Goal: Go to known website: Access a specific website the user already knows

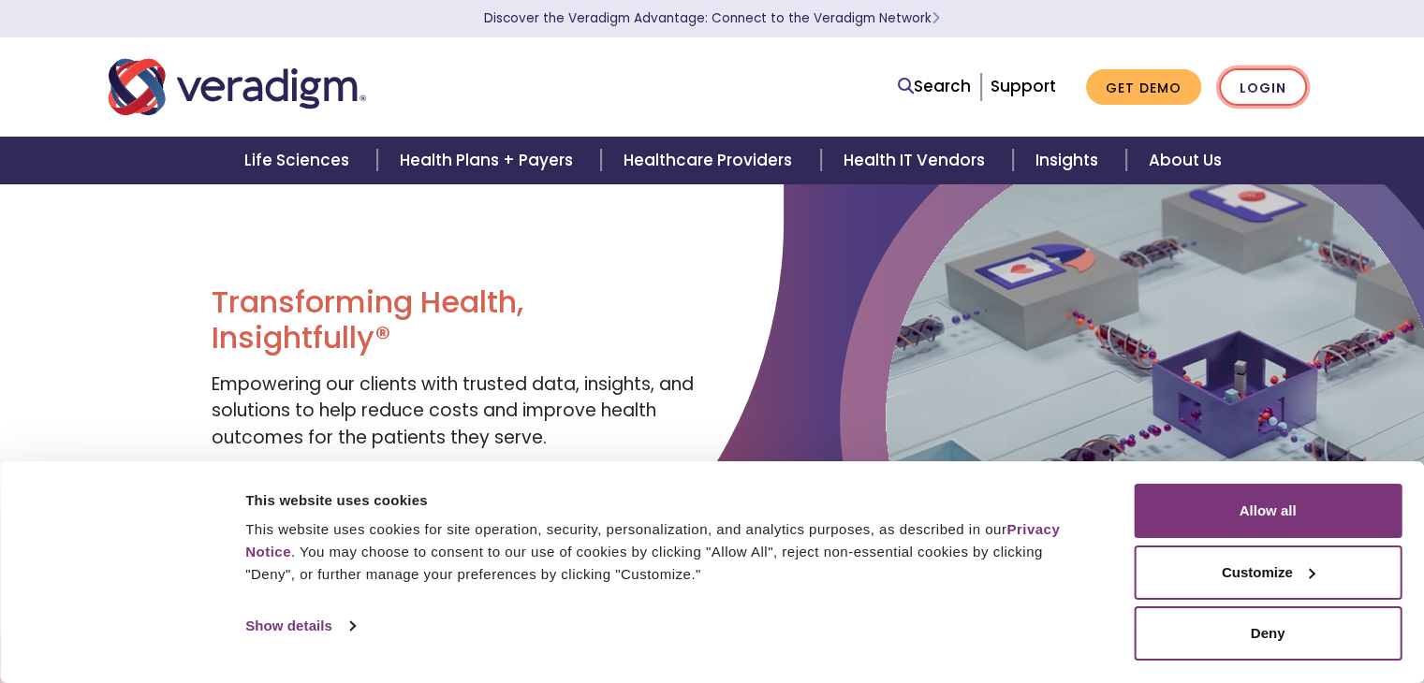
click at [1250, 95] on link "Login" at bounding box center [1263, 87] width 88 height 38
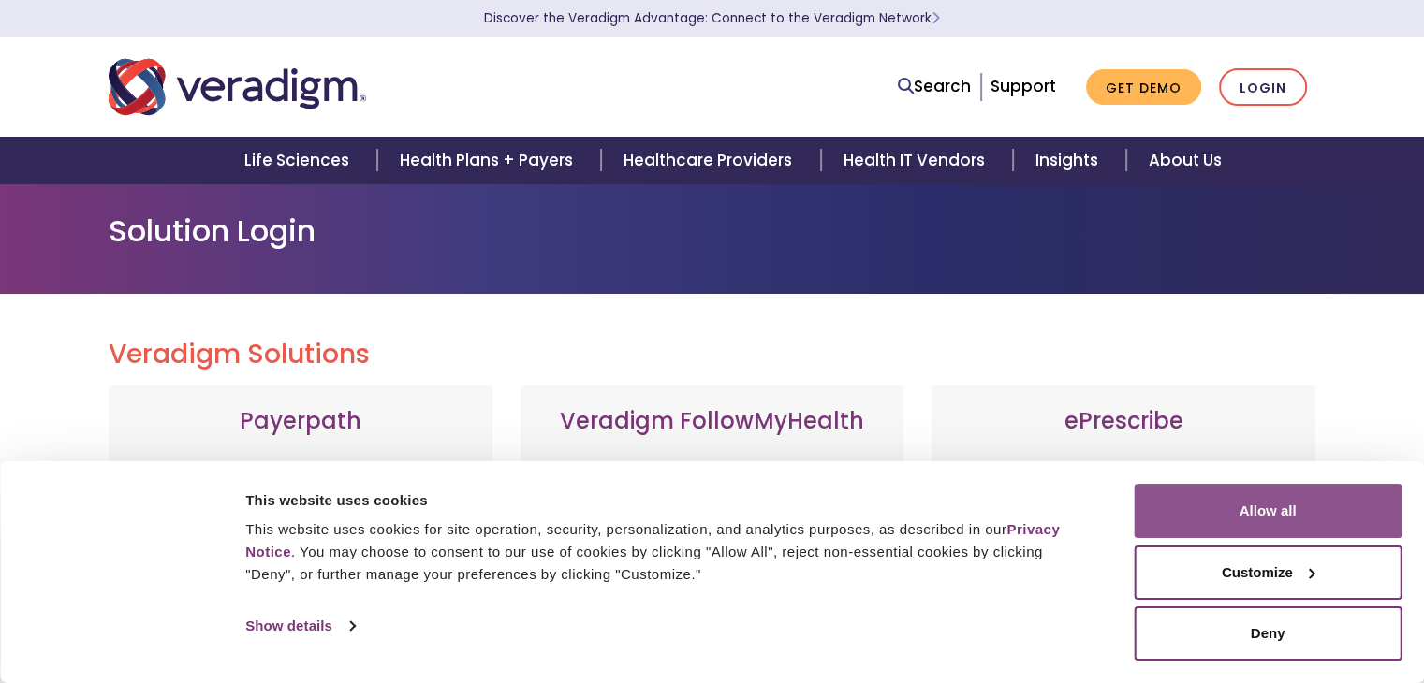
click at [1310, 529] on button "Allow all" at bounding box center [1267, 511] width 268 height 54
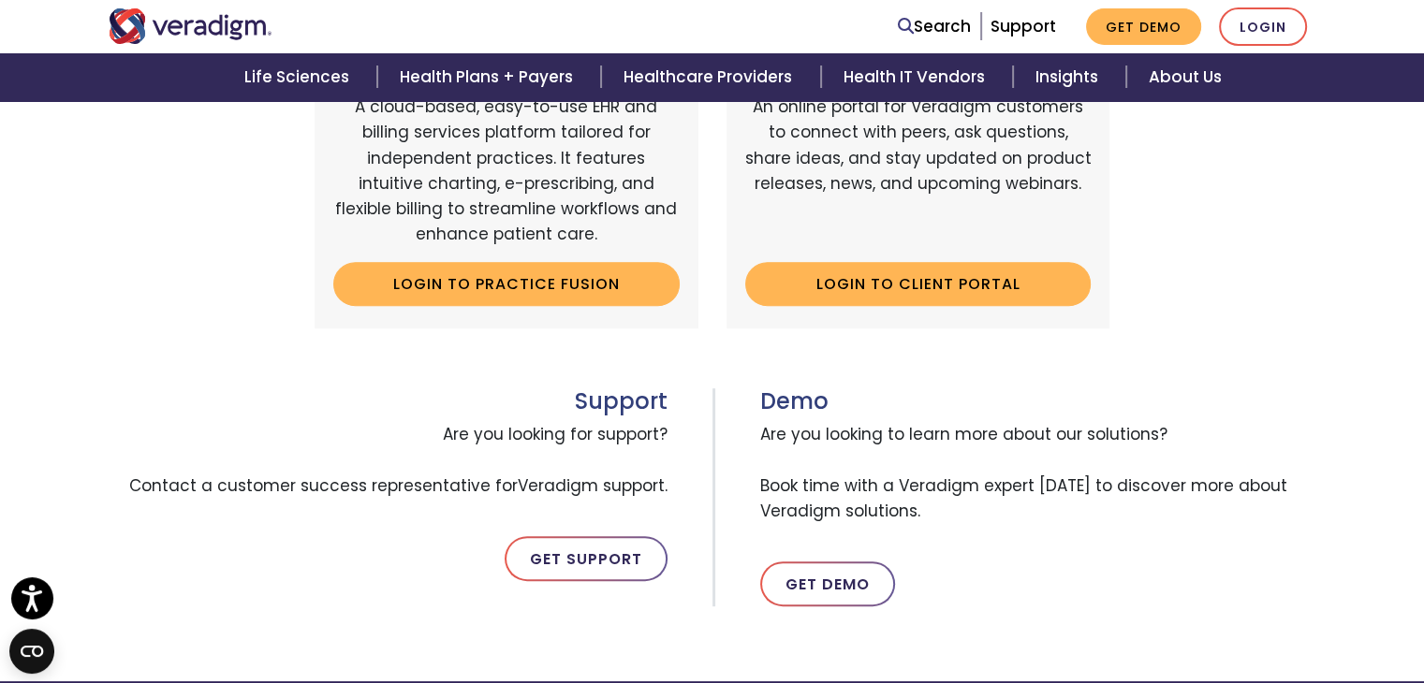
scroll to position [842, 0]
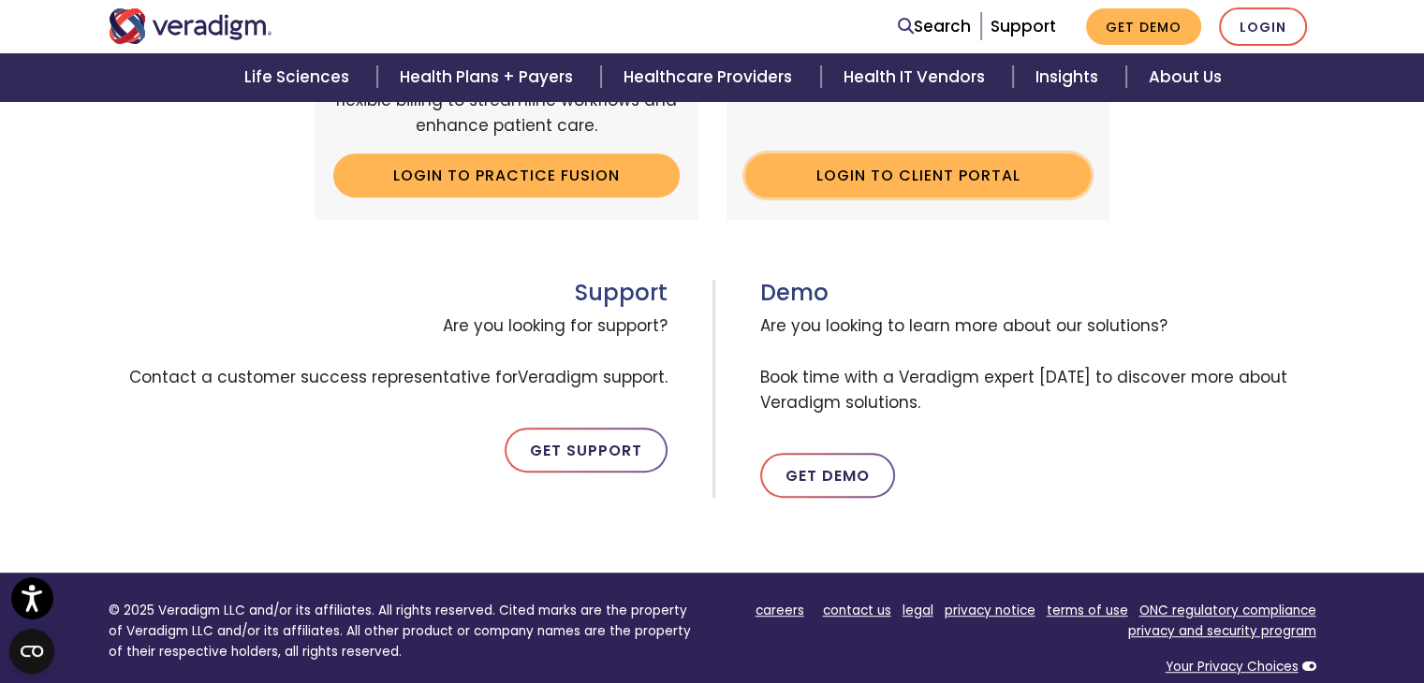
click at [985, 174] on link "Login to Client Portal" at bounding box center [918, 175] width 346 height 43
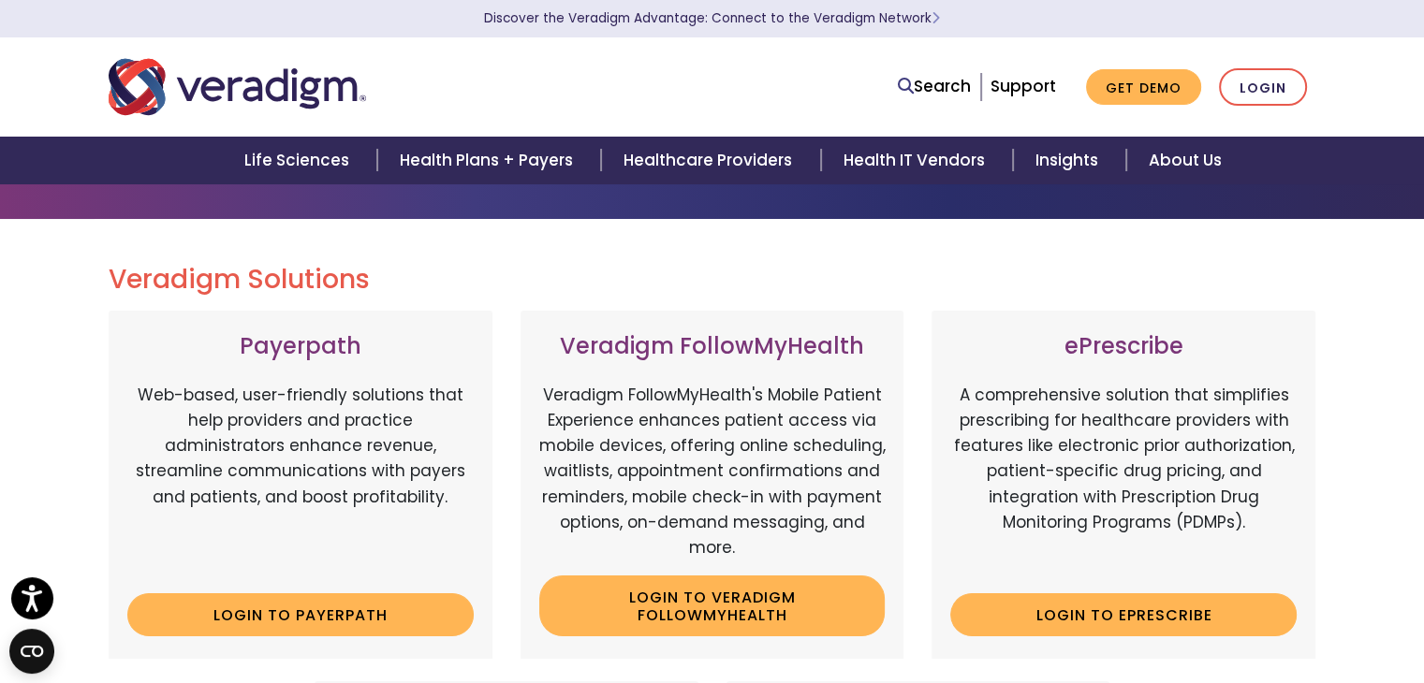
scroll to position [0, 0]
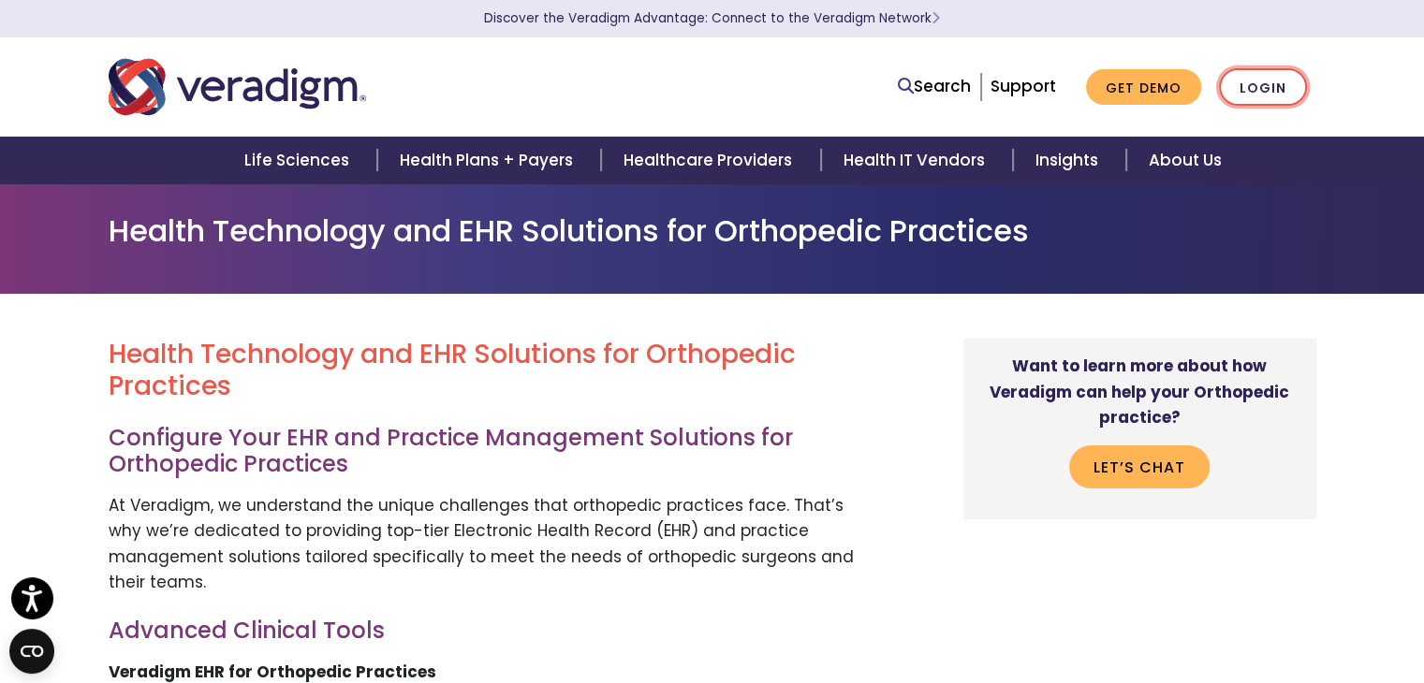
click at [1272, 83] on link "Login" at bounding box center [1263, 87] width 88 height 38
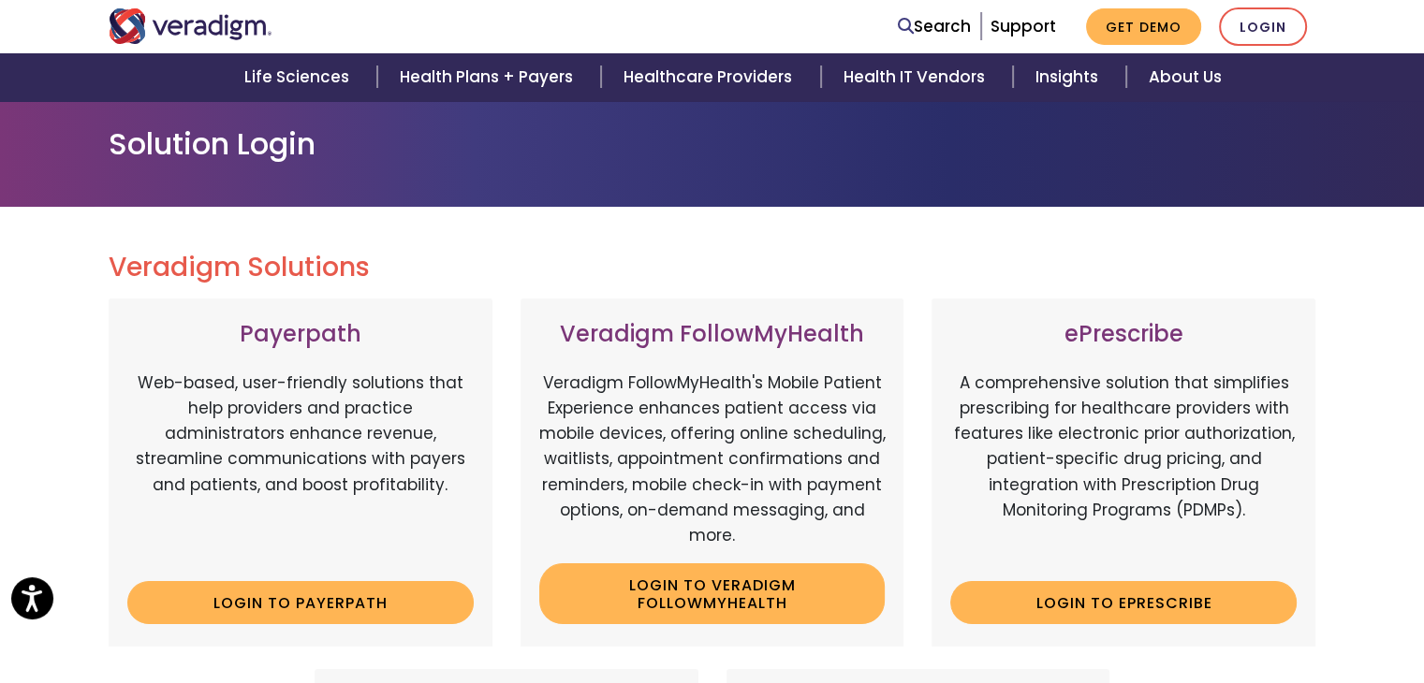
scroll to position [187, 0]
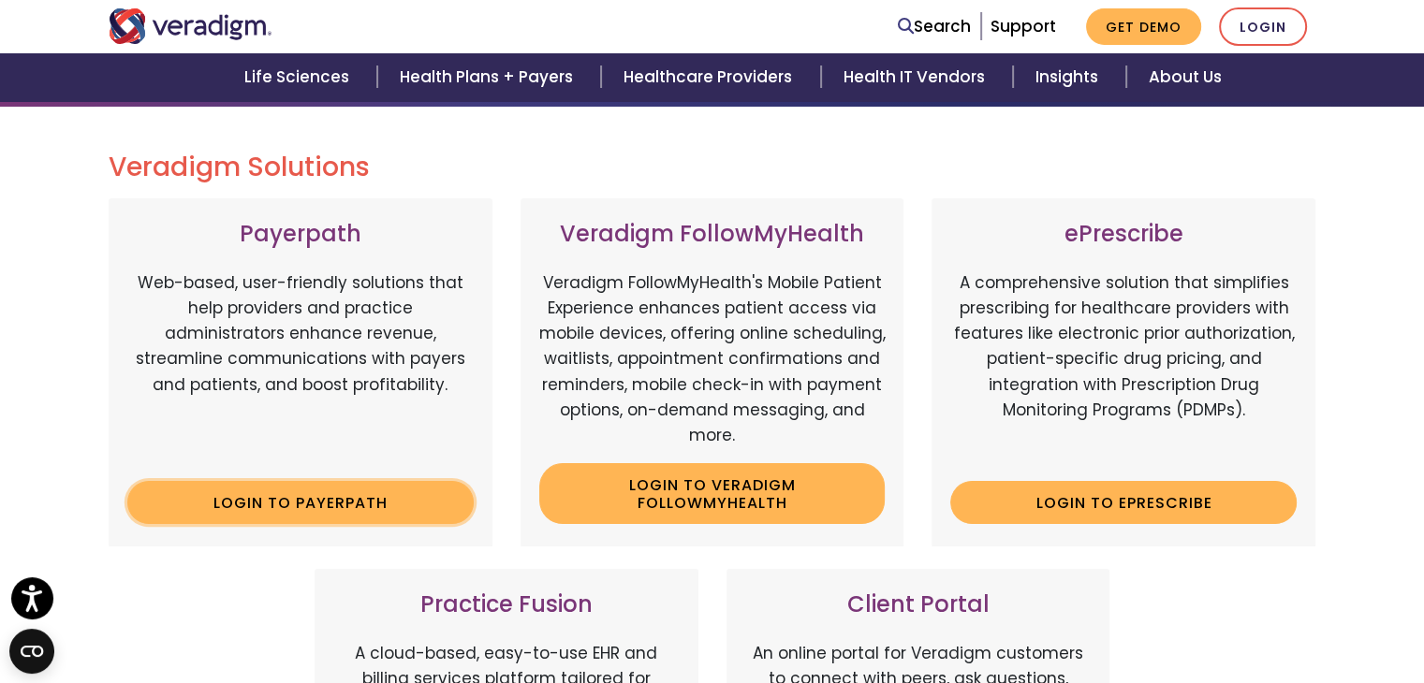
click at [217, 488] on link "Login to Payerpath" at bounding box center [300, 502] width 346 height 43
